Goal: Task Accomplishment & Management: Manage account settings

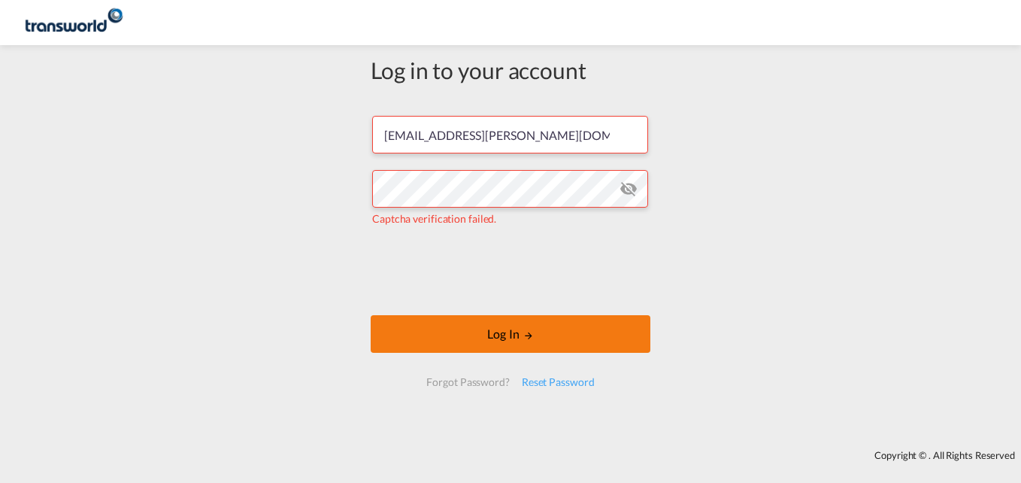
click at [515, 341] on button "Log In" at bounding box center [511, 334] width 280 height 38
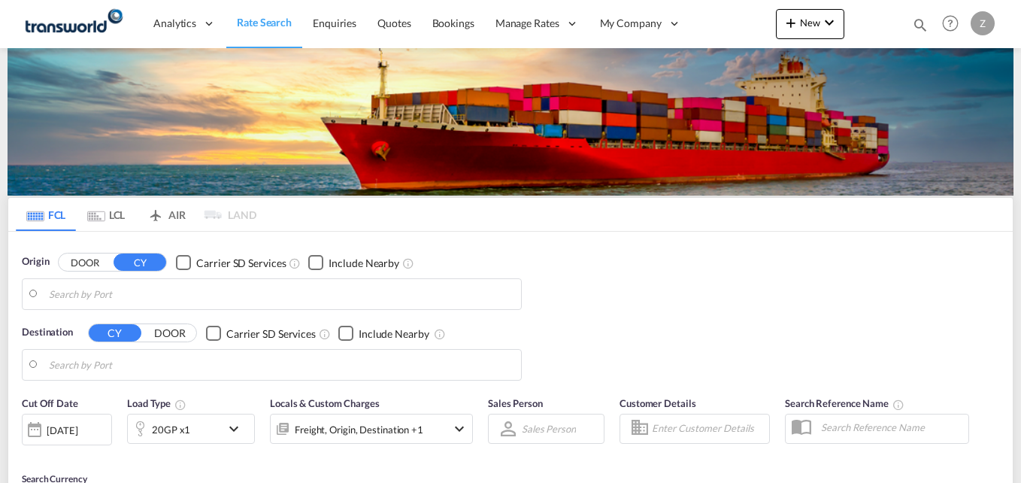
type input "[PERSON_NAME] ([PERSON_NAME]), [GEOGRAPHIC_DATA]"
type input "Shuaiba, KWSAA"
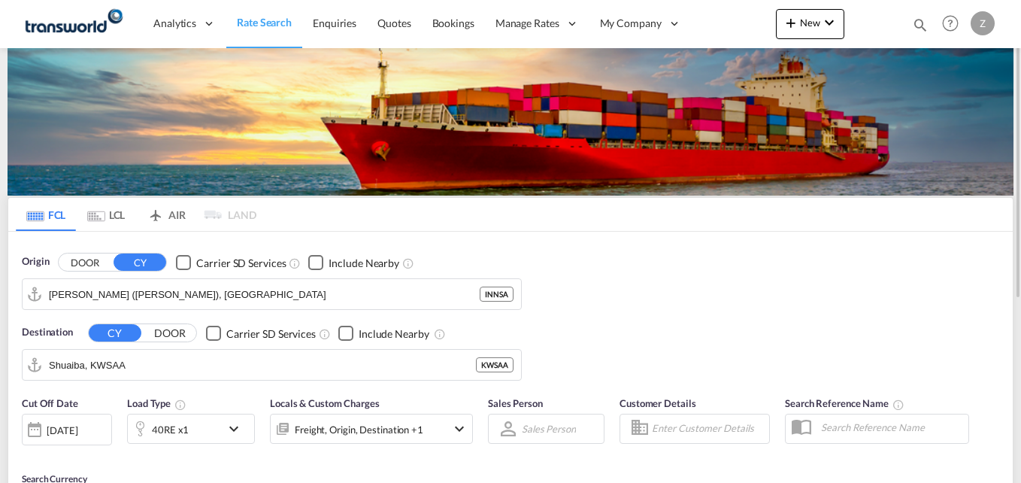
click at [913, 18] on md-icon "icon-magnify" at bounding box center [920, 25] width 17 height 17
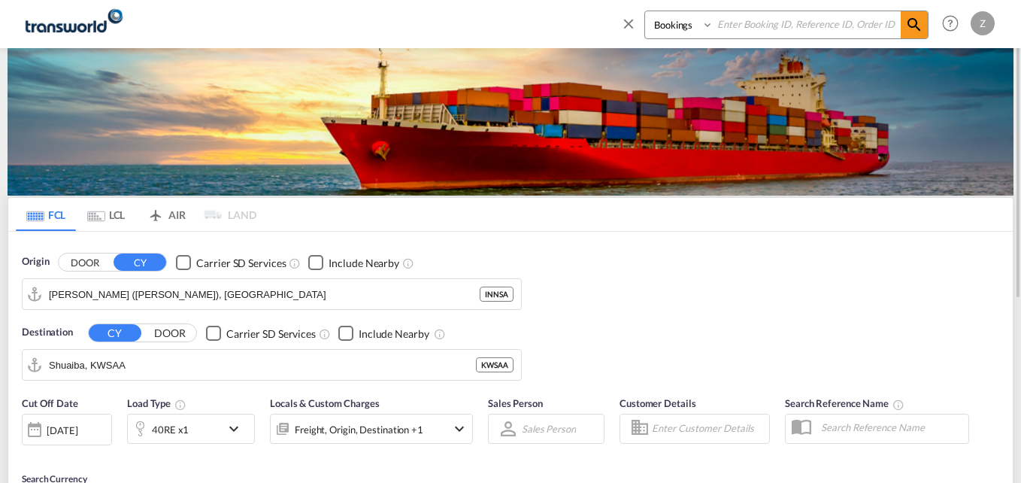
click at [681, 23] on select "Bookings Quotes Enquiries" at bounding box center [680, 24] width 71 height 27
select select "Quotes"
click at [645, 11] on select "Bookings Quotes Enquiries" at bounding box center [680, 24] width 71 height 27
click at [748, 26] on input at bounding box center [806, 24] width 187 height 26
paste input "TDM000002483"
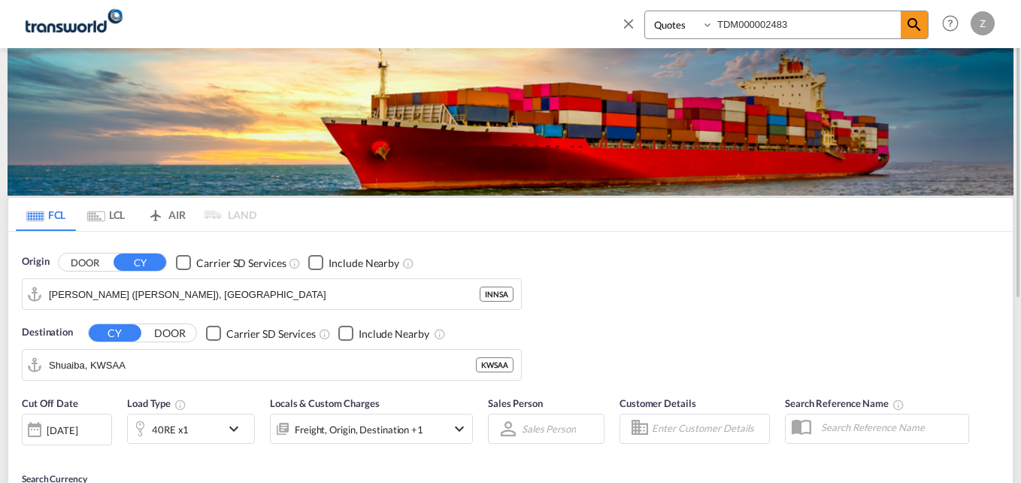
type input "TDM000002483"
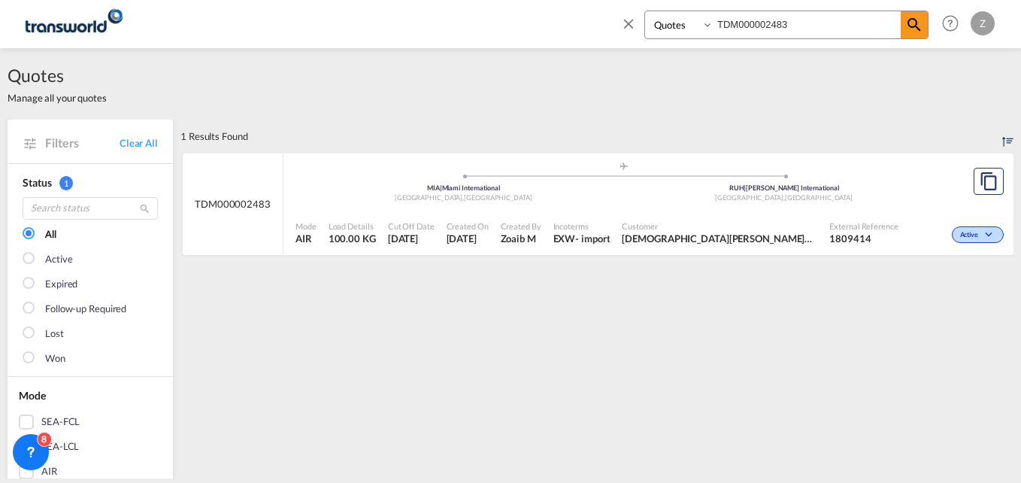
click at [495, 235] on div "Created On [DATE]" at bounding box center [468, 233] width 54 height 38
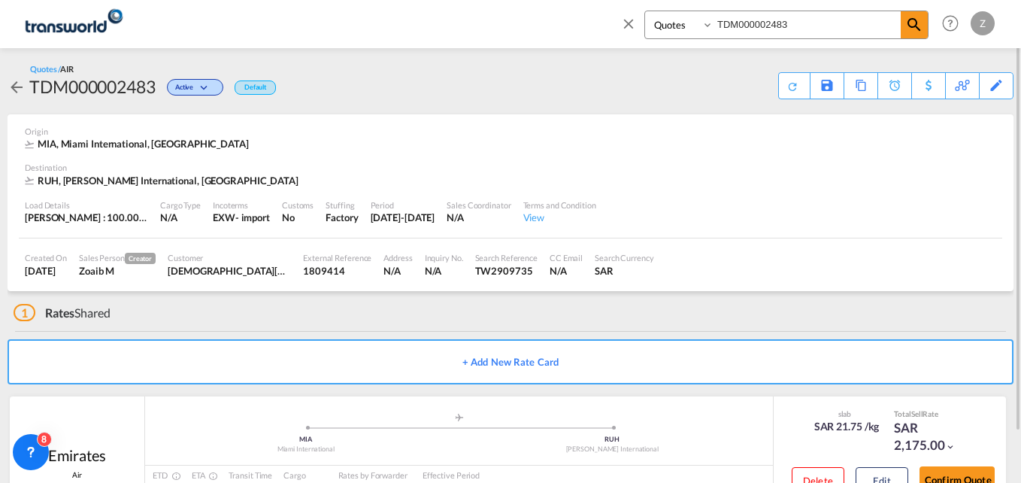
click at [453, 323] on div "1 Rates Shared" at bounding box center [514, 309] width 1000 height 36
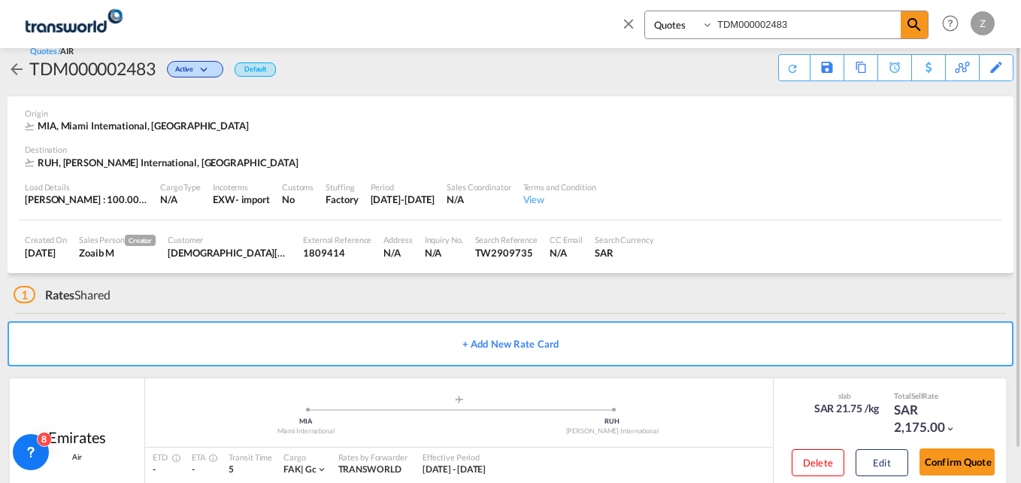
scroll to position [19, 0]
click at [968, 450] on button "Confirm Quote" at bounding box center [956, 460] width 75 height 27
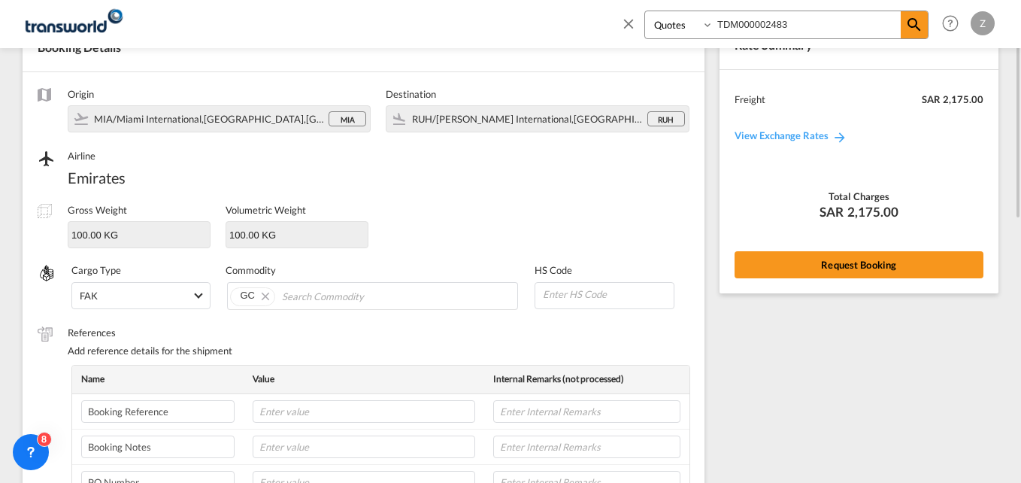
scroll to position [34, 0]
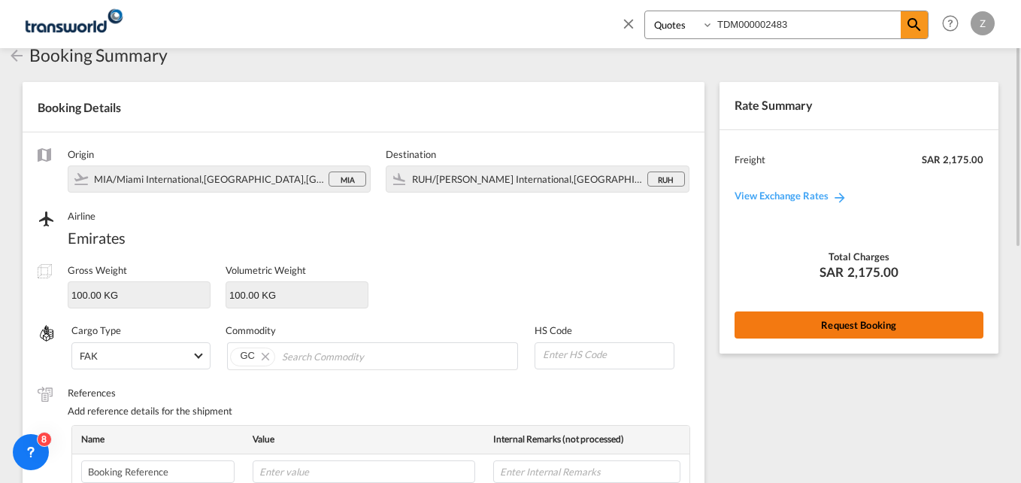
click at [795, 317] on button "Request Booking" at bounding box center [859, 324] width 249 height 27
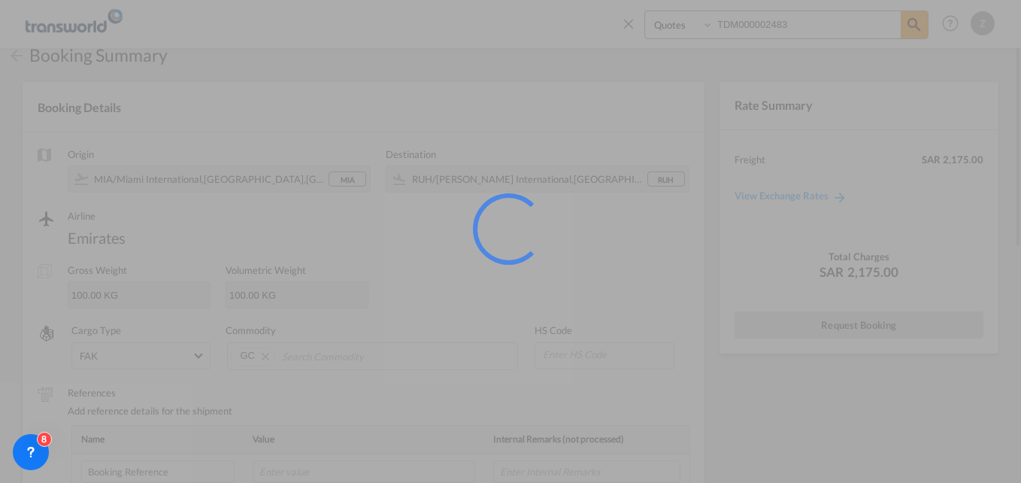
scroll to position [0, 0]
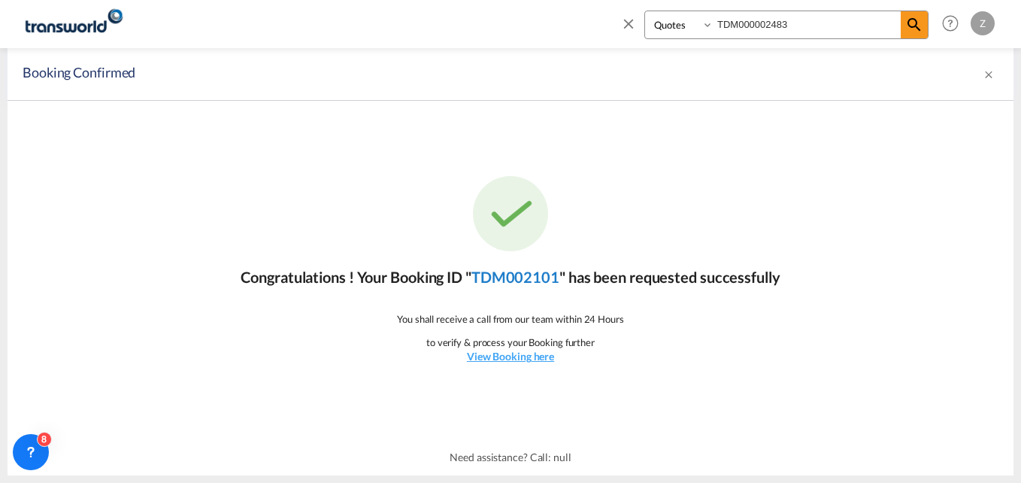
click at [520, 272] on link "TDM002101" at bounding box center [515, 277] width 88 height 18
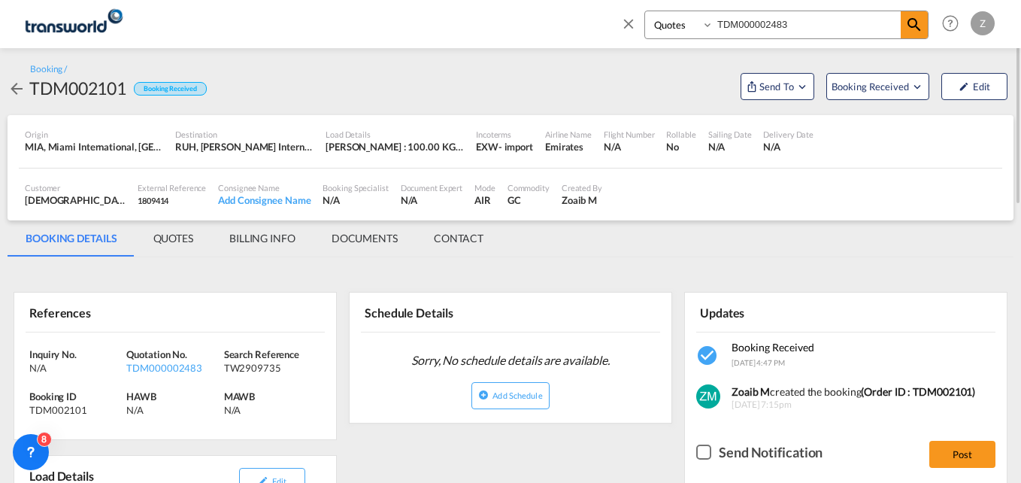
click at [465, 236] on md-tab-item "CONTACT" at bounding box center [459, 238] width 86 height 36
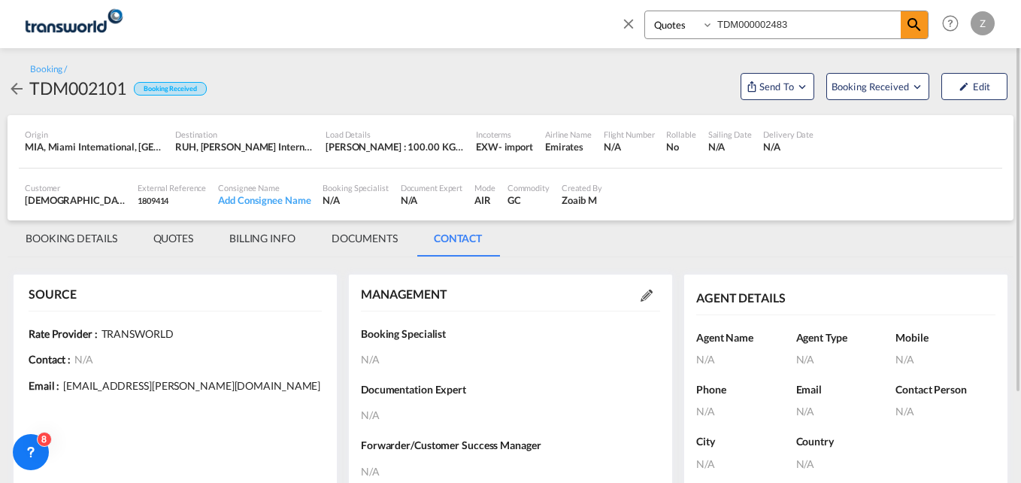
click at [649, 293] on md-icon at bounding box center [647, 295] width 12 height 12
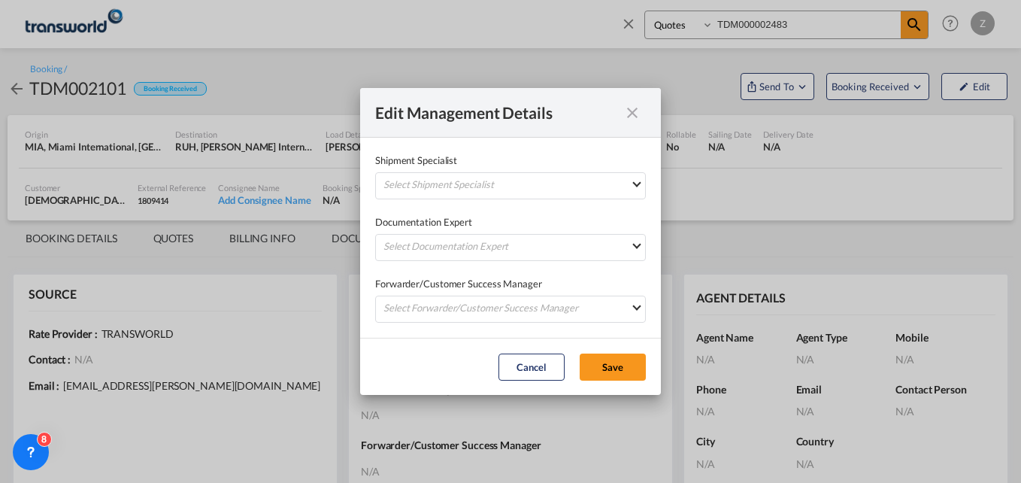
click at [505, 201] on div "Documentation Expert Select Documentation Expert [PERSON_NAME] W [PERSON_NAME][…" at bounding box center [510, 230] width 271 height 62
click at [480, 186] on md-select "Select Shipment Specialist [PERSON_NAME] W [PERSON_NAME][EMAIL_ADDRESS][PERSON_…" at bounding box center [510, 185] width 271 height 27
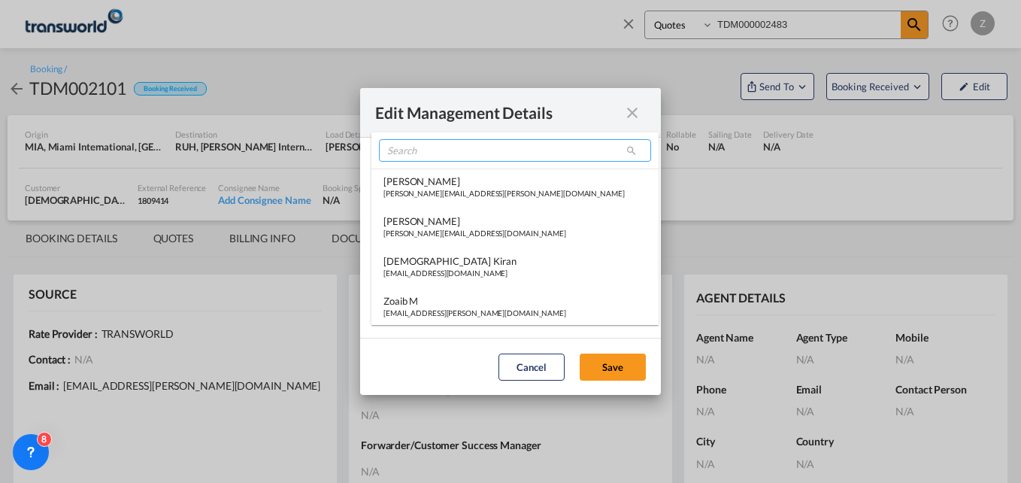
click at [441, 157] on input "search" at bounding box center [515, 150] width 272 height 23
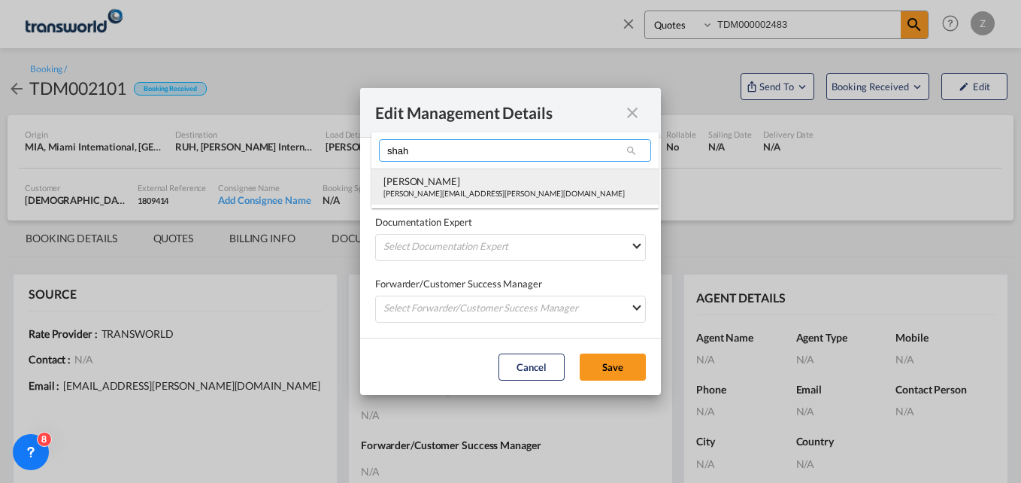
type input "shah"
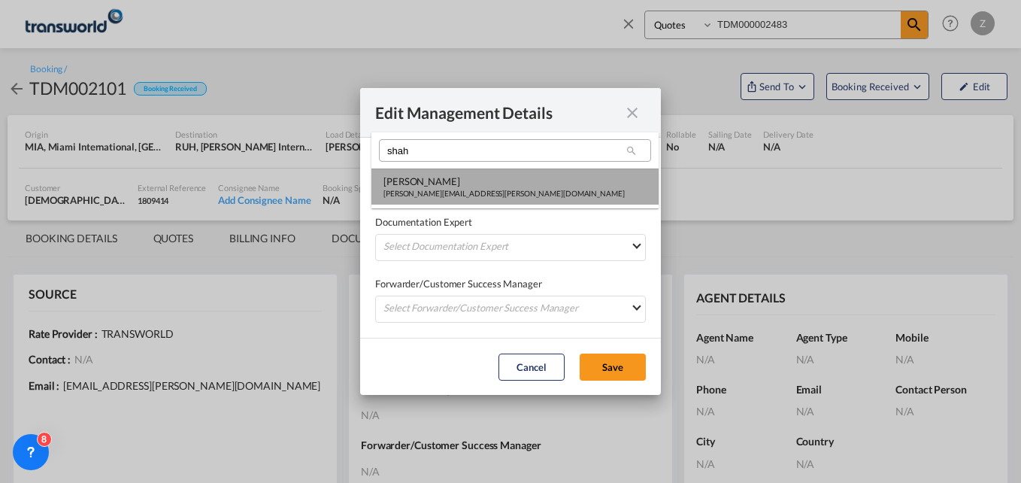
click at [443, 192] on div "[PERSON_NAME][EMAIL_ADDRESS][PERSON_NAME][DOMAIN_NAME]" at bounding box center [503, 193] width 241 height 11
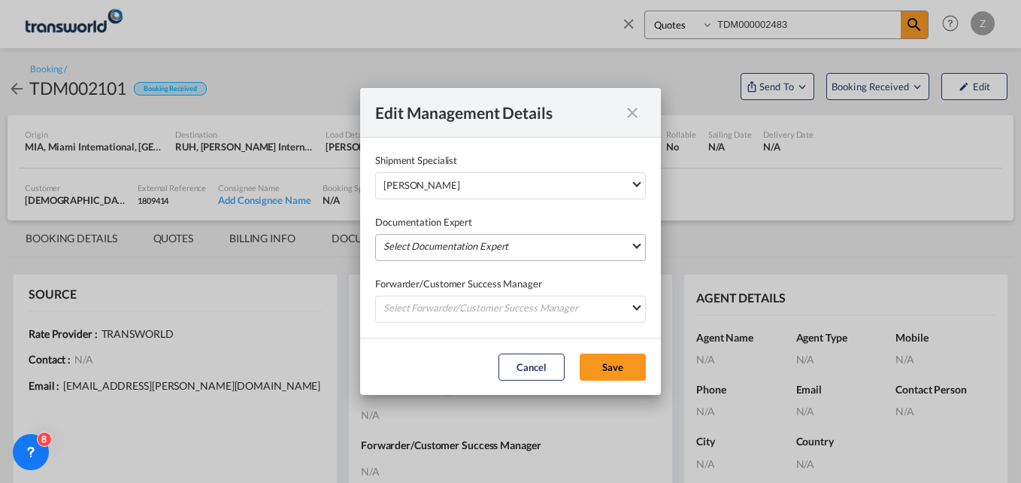
click at [427, 250] on md-select "Select Documentation Expert [PERSON_NAME] W [PERSON_NAME][EMAIL_ADDRESS][PERSON…" at bounding box center [510, 247] width 271 height 27
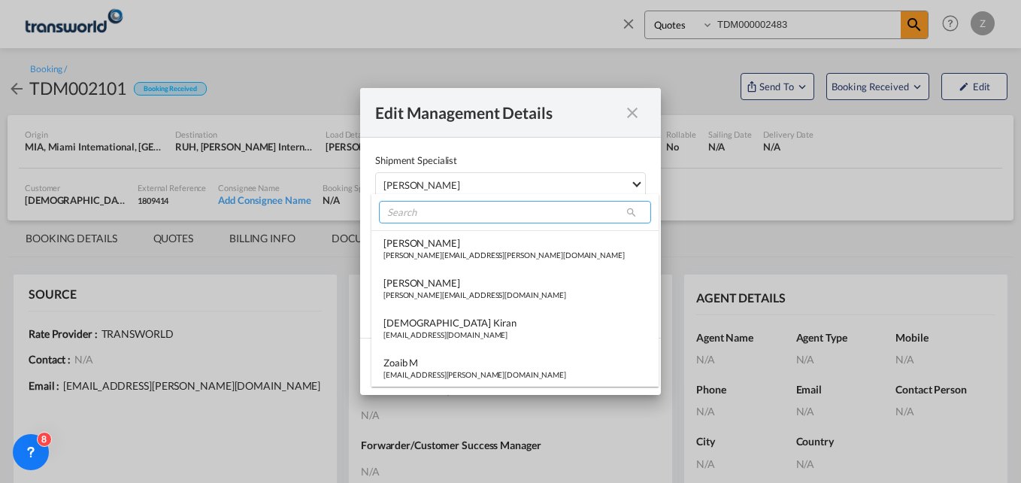
click at [418, 206] on input "search" at bounding box center [515, 212] width 272 height 23
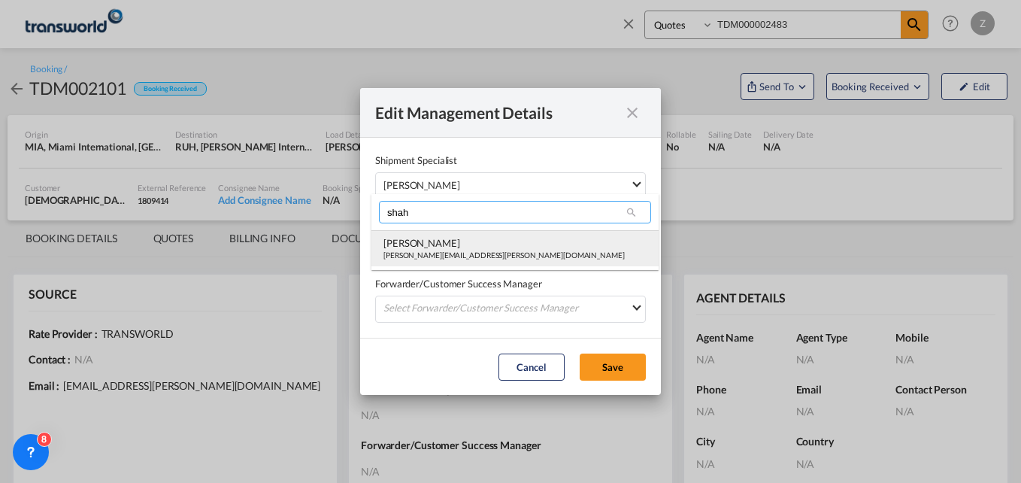
type input "shah"
click at [414, 248] on div "[PERSON_NAME]" at bounding box center [503, 243] width 241 height 14
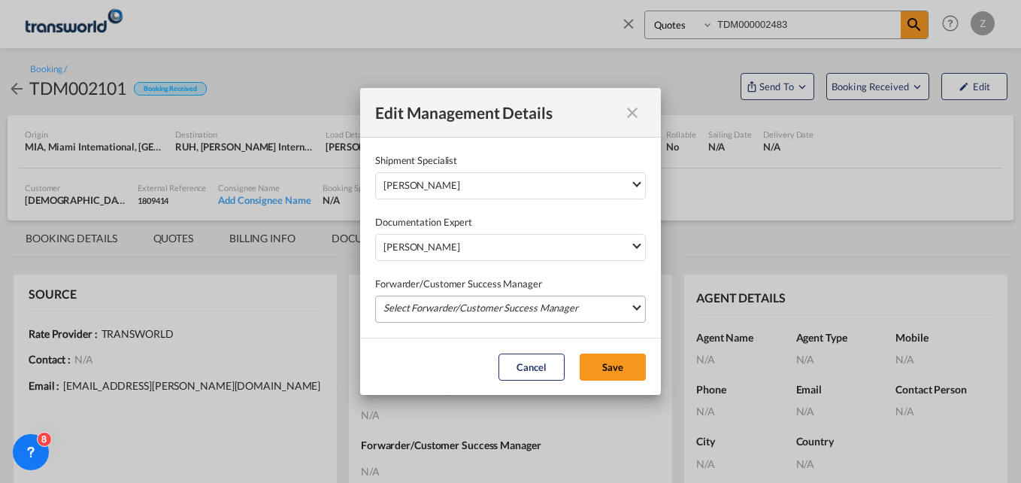
click at [418, 307] on md-select "Select Forwarder/Customer Success Manager [PERSON_NAME] [PERSON_NAME][EMAIL_ADD…" at bounding box center [510, 308] width 271 height 27
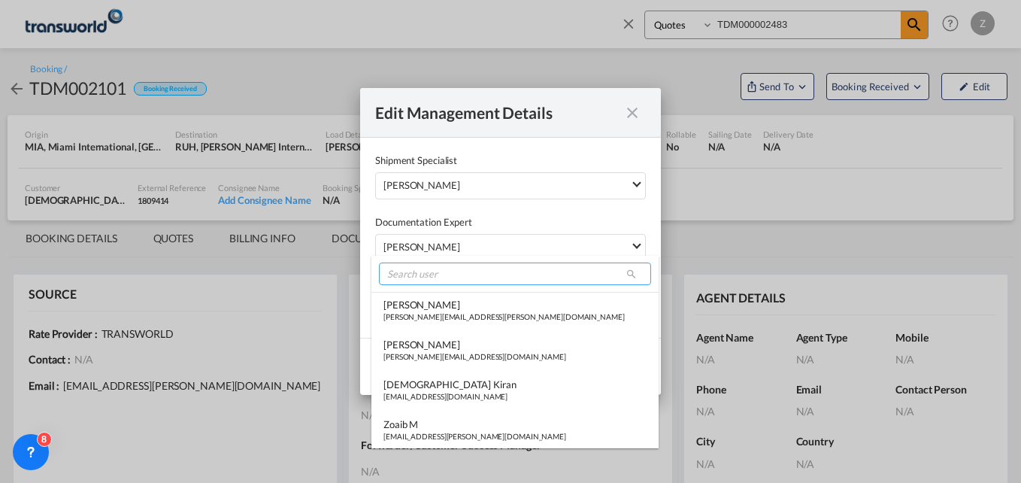
click at [414, 278] on input "search" at bounding box center [515, 273] width 272 height 23
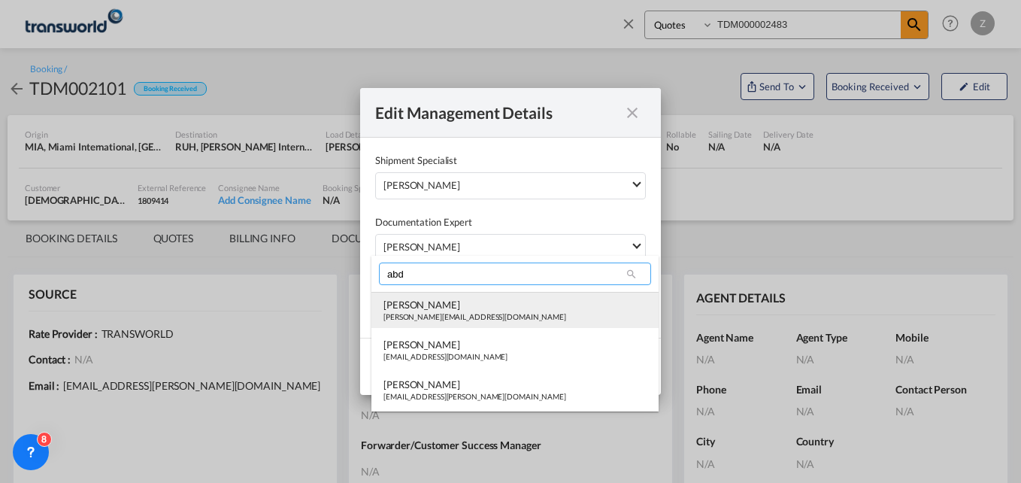
type input "abd"
click at [433, 307] on div "[PERSON_NAME]" at bounding box center [474, 305] width 183 height 14
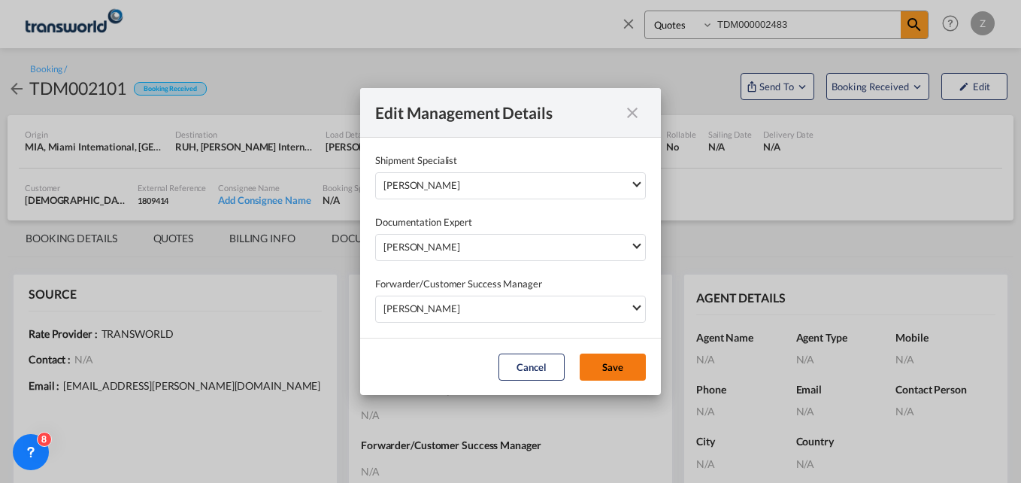
click at [629, 374] on button "Save" at bounding box center [613, 366] width 66 height 27
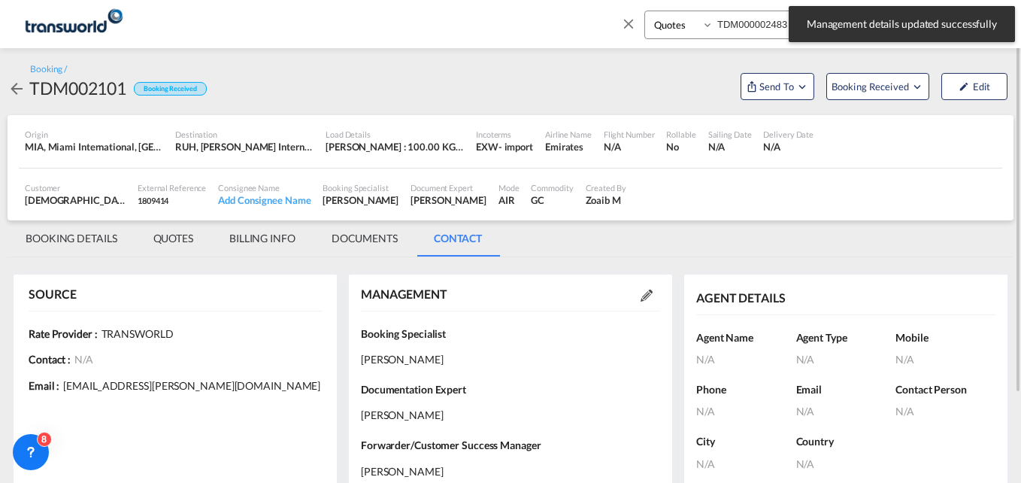
click at [80, 240] on md-tab-item "BOOKING DETAILS" at bounding box center [72, 238] width 128 height 36
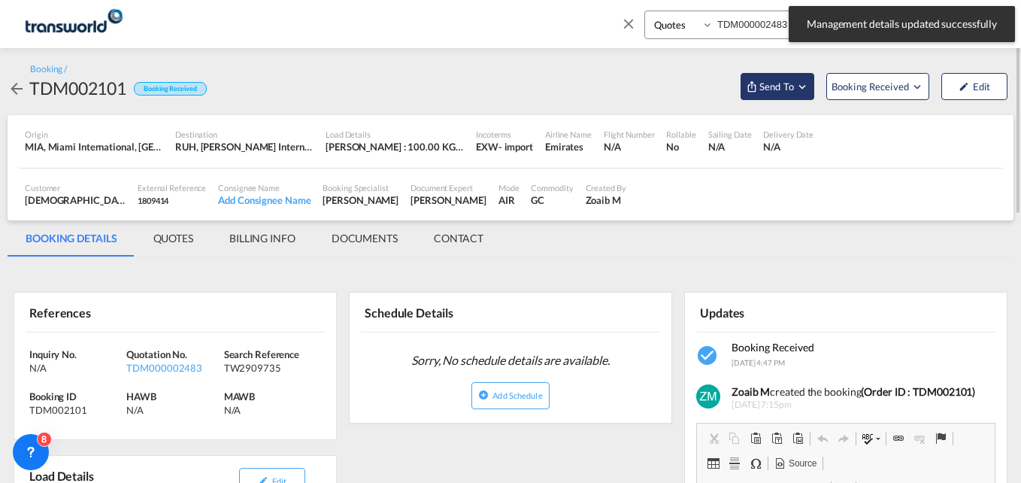
click at [784, 89] on span "Send To" at bounding box center [777, 86] width 38 height 15
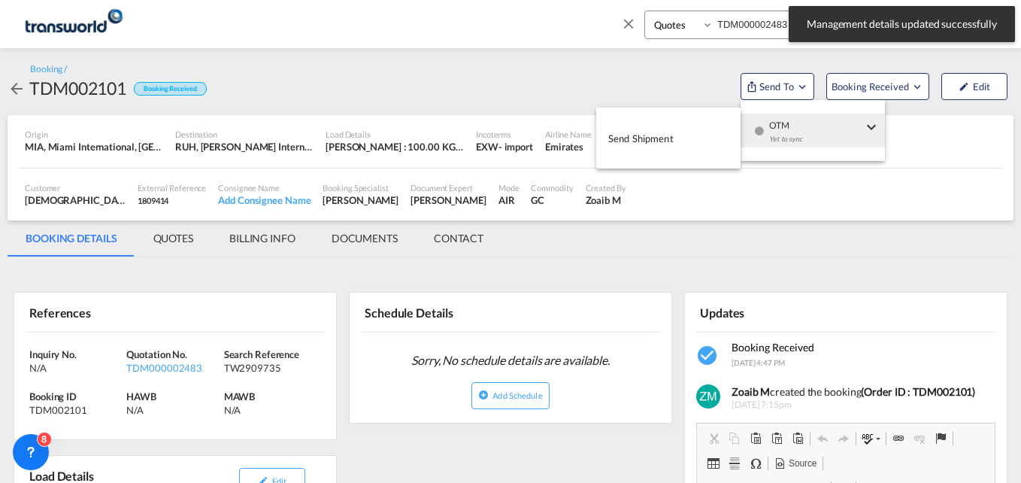
click at [654, 142] on span "Send Shipment" at bounding box center [640, 138] width 65 height 24
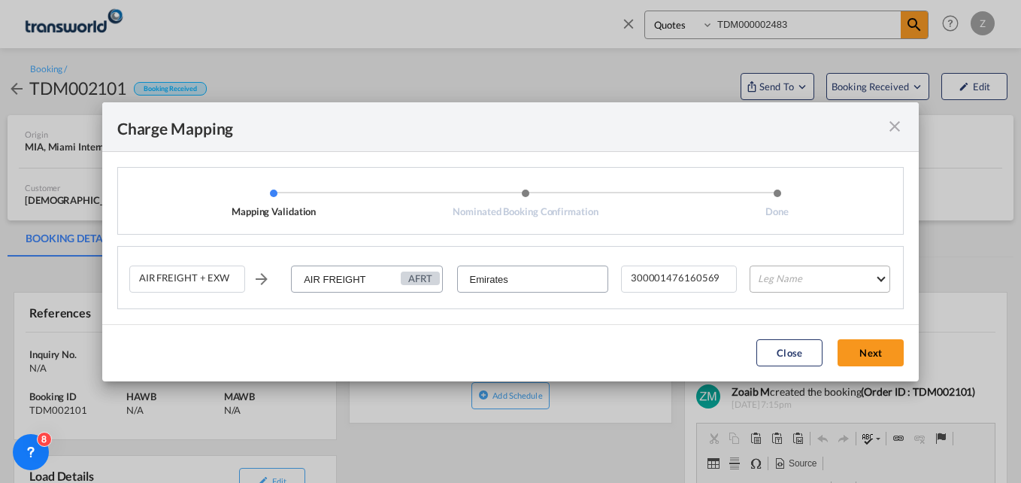
click at [798, 283] on md-select "Leg Name HANDLING ORIGIN HANDLING DESTINATION OTHERS TL PICK UP CUSTOMS ORIGIN …" at bounding box center [820, 278] width 141 height 27
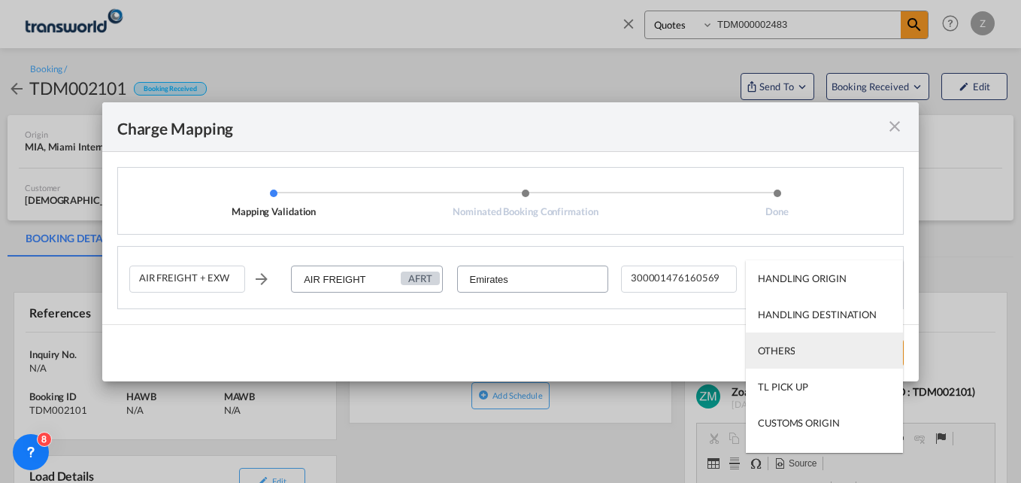
click at [780, 348] on div "OTHERS" at bounding box center [776, 351] width 37 height 14
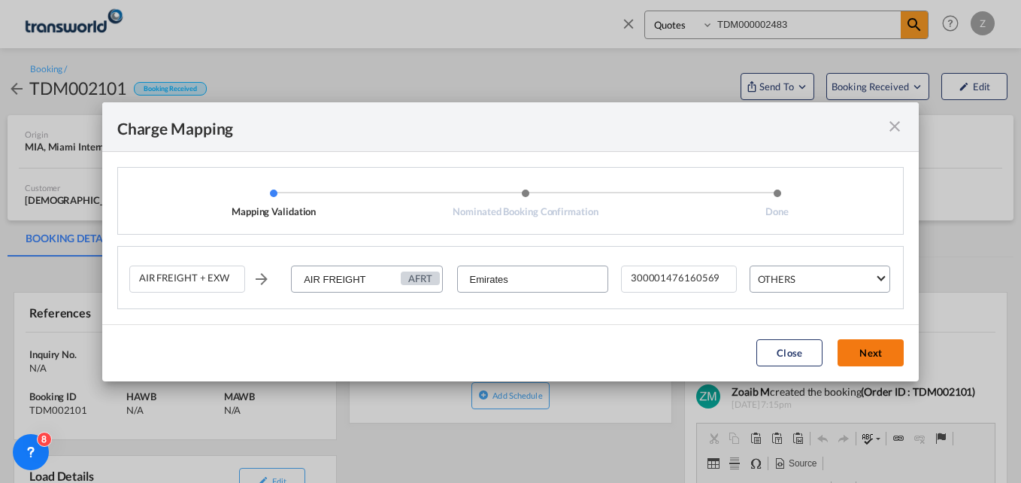
click at [873, 350] on button "Next" at bounding box center [871, 352] width 66 height 27
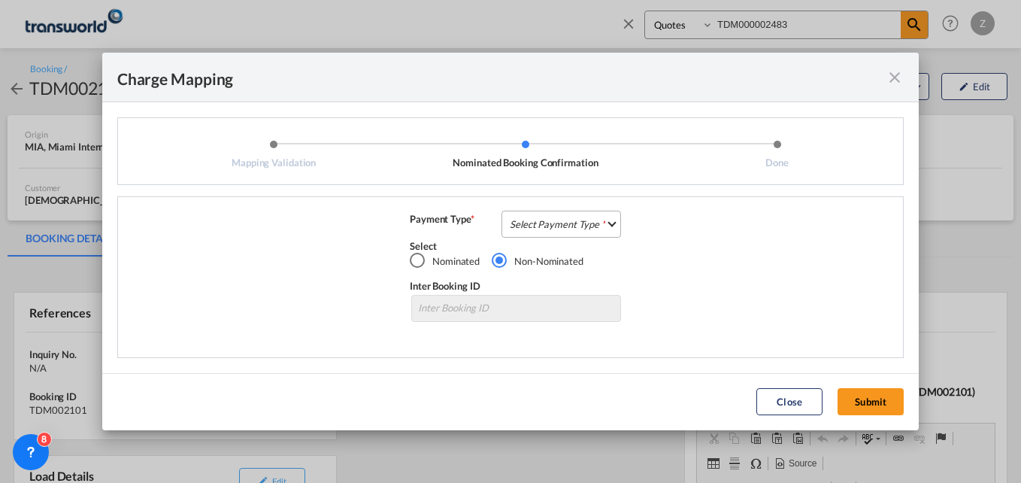
click at [568, 218] on md-select "Select Payment Type COLLECT PREPAID" at bounding box center [561, 224] width 120 height 27
click at [547, 232] on md-option "COLLECT" at bounding box center [565, 224] width 133 height 36
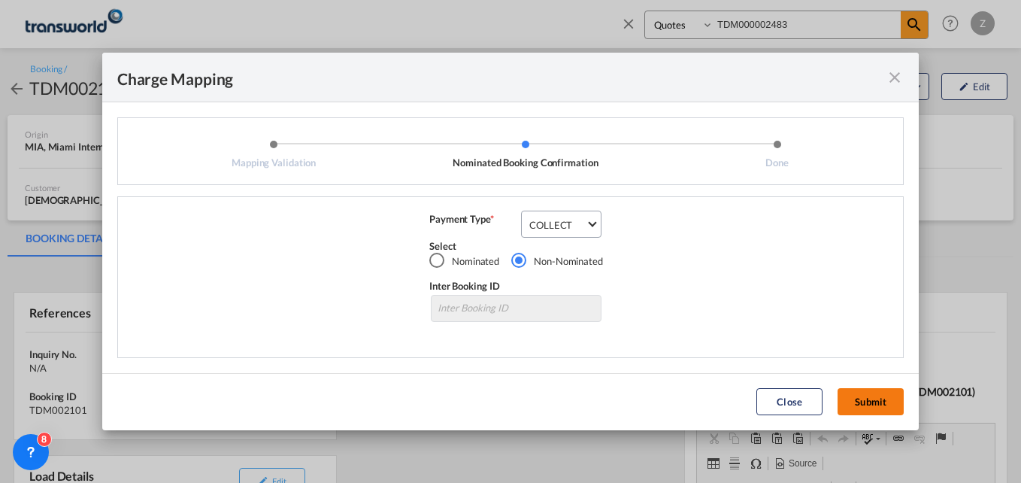
click at [874, 391] on button "Submit" at bounding box center [871, 401] width 66 height 27
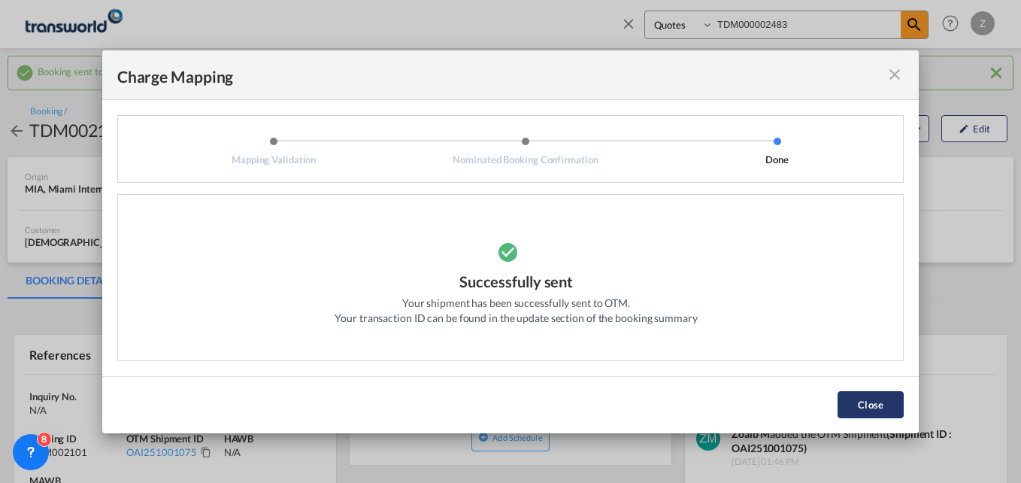
click at [848, 399] on button "Close" at bounding box center [871, 404] width 66 height 27
